Goal: Navigation & Orientation: Find specific page/section

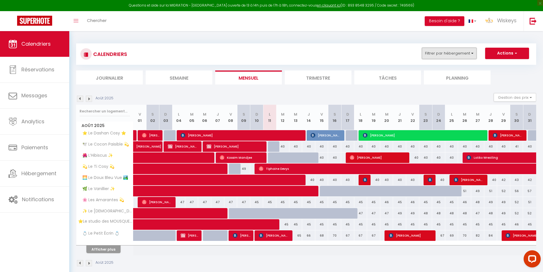
click at [439, 52] on button "Filtrer par hébergement" at bounding box center [449, 53] width 55 height 11
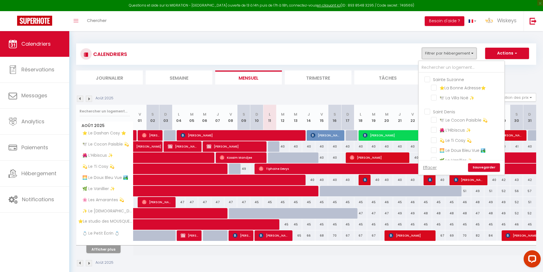
scroll to position [85, 0]
click at [433, 123] on input "💫 Le Ti Cosy 💫" at bounding box center [466, 120] width 71 height 6
checkbox input "true"
checkbox input "false"
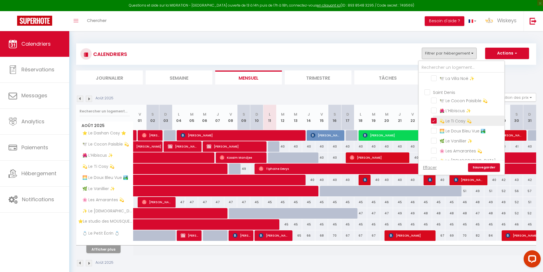
checkbox input "false"
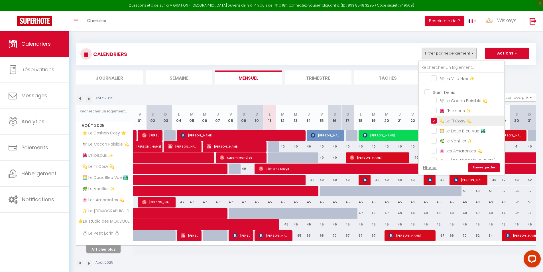
checkbox input "false"
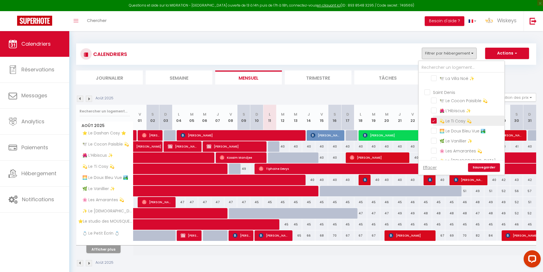
checkbox input "false"
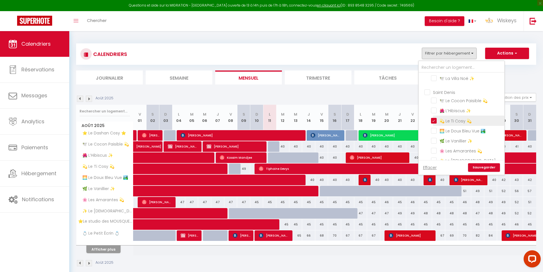
checkbox input "false"
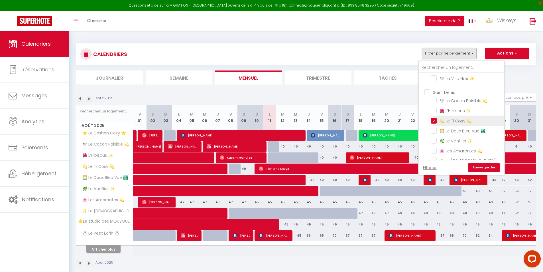
checkbox input "false"
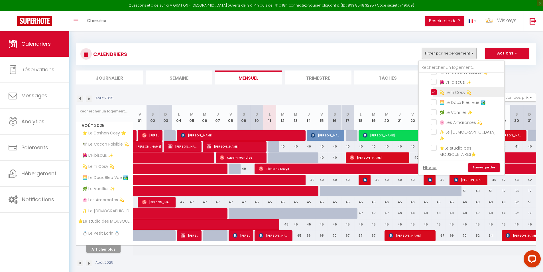
scroll to position [142, 0]
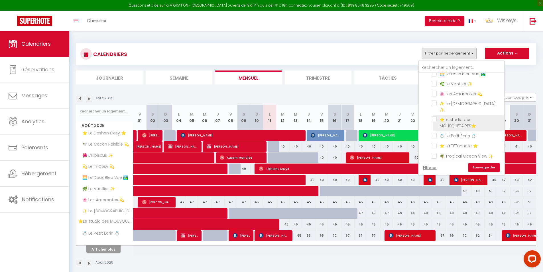
click at [435, 119] on input "⭐Le studio des MOUSQUETAIRES⭐" at bounding box center [466, 119] width 71 height 6
checkbox input "true"
checkbox input "false"
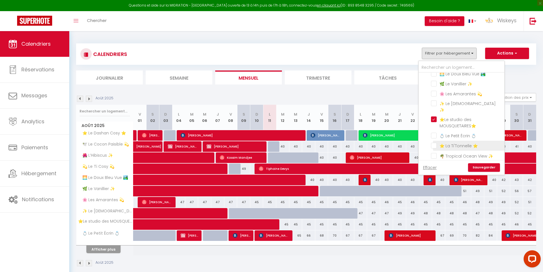
checkbox input "false"
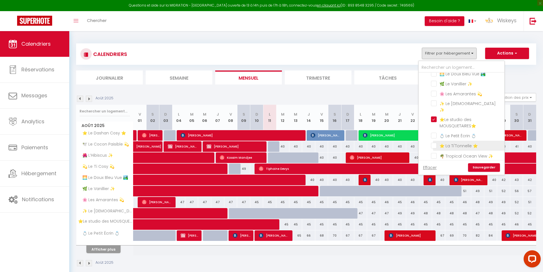
checkbox input "false"
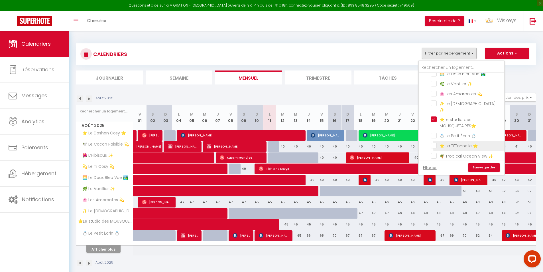
checkbox input "false"
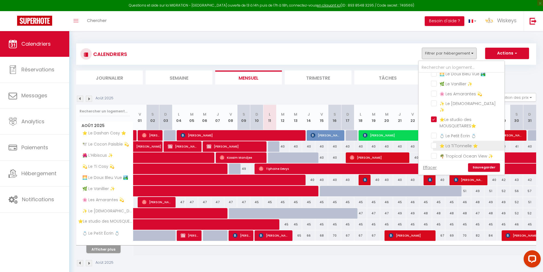
checkbox input "false"
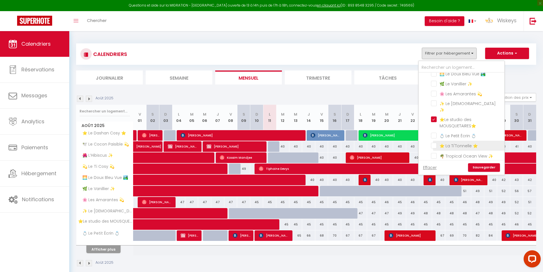
checkbox input "false"
click at [478, 168] on link "Sauvegarder" at bounding box center [484, 167] width 32 height 9
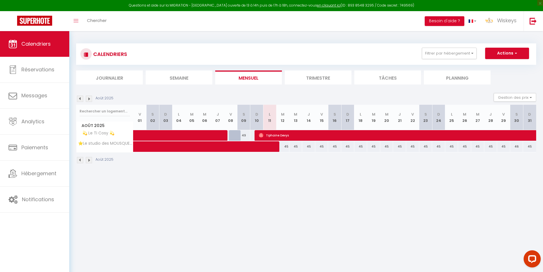
click at [89, 97] on img at bounding box center [89, 98] width 6 height 6
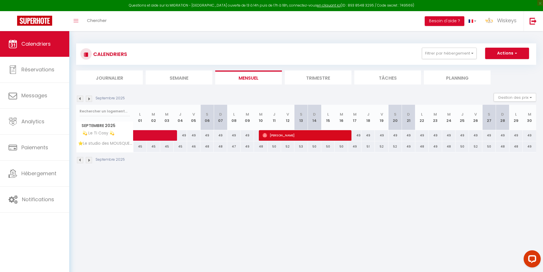
click at [80, 101] on img at bounding box center [80, 98] width 6 height 6
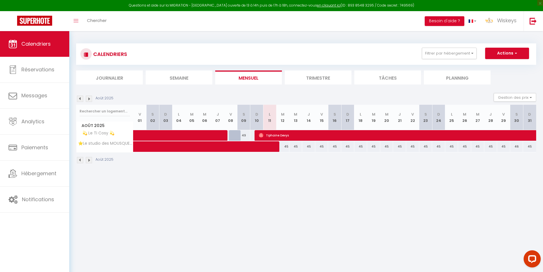
click at [501, 173] on div "CALENDRIERS Filtrer par hébergement La Plaine Des Cafres ✨L’Hacienda – A la cha…" at bounding box center [306, 103] width 474 height 145
click at [290, 212] on body "Questions et aide sur la MIGRATION - [GEOGRAPHIC_DATA] ouverte de 13 à 14h puis…" at bounding box center [271, 167] width 543 height 272
click at [351, 201] on body "Questions et aide sur la MIGRATION - [GEOGRAPHIC_DATA] ouverte de 13 à 14h puis…" at bounding box center [271, 167] width 543 height 272
